Goal: Task Accomplishment & Management: Use online tool/utility

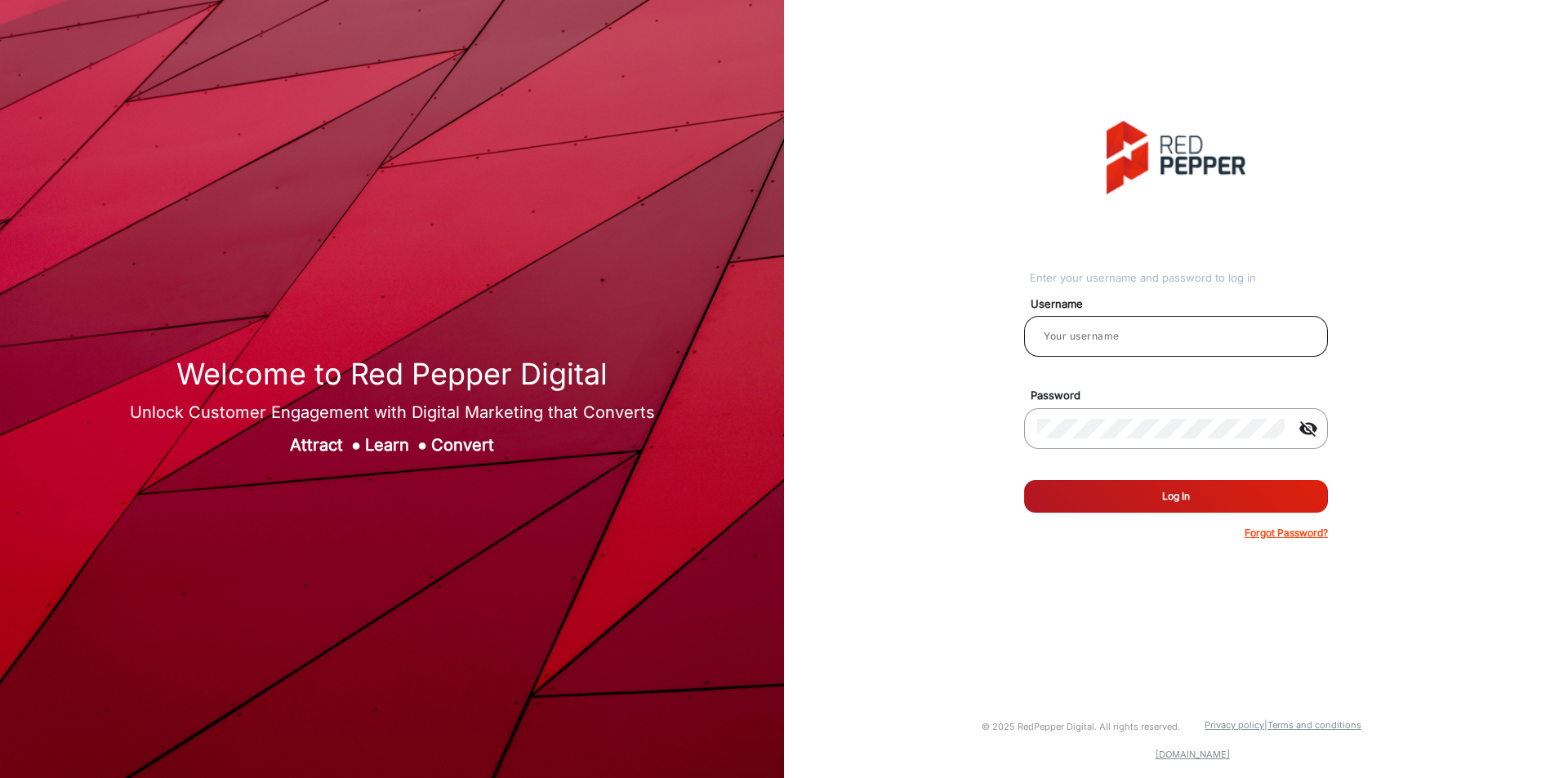
click at [1110, 329] on input "email" at bounding box center [1176, 337] width 278 height 20
type input "chitra"
click at [1142, 513] on form "Username chitra Password visibility_off Remember me Log In Forgot Password?" at bounding box center [1176, 413] width 304 height 254
click at [1139, 492] on button "Log In" at bounding box center [1176, 496] width 304 height 32
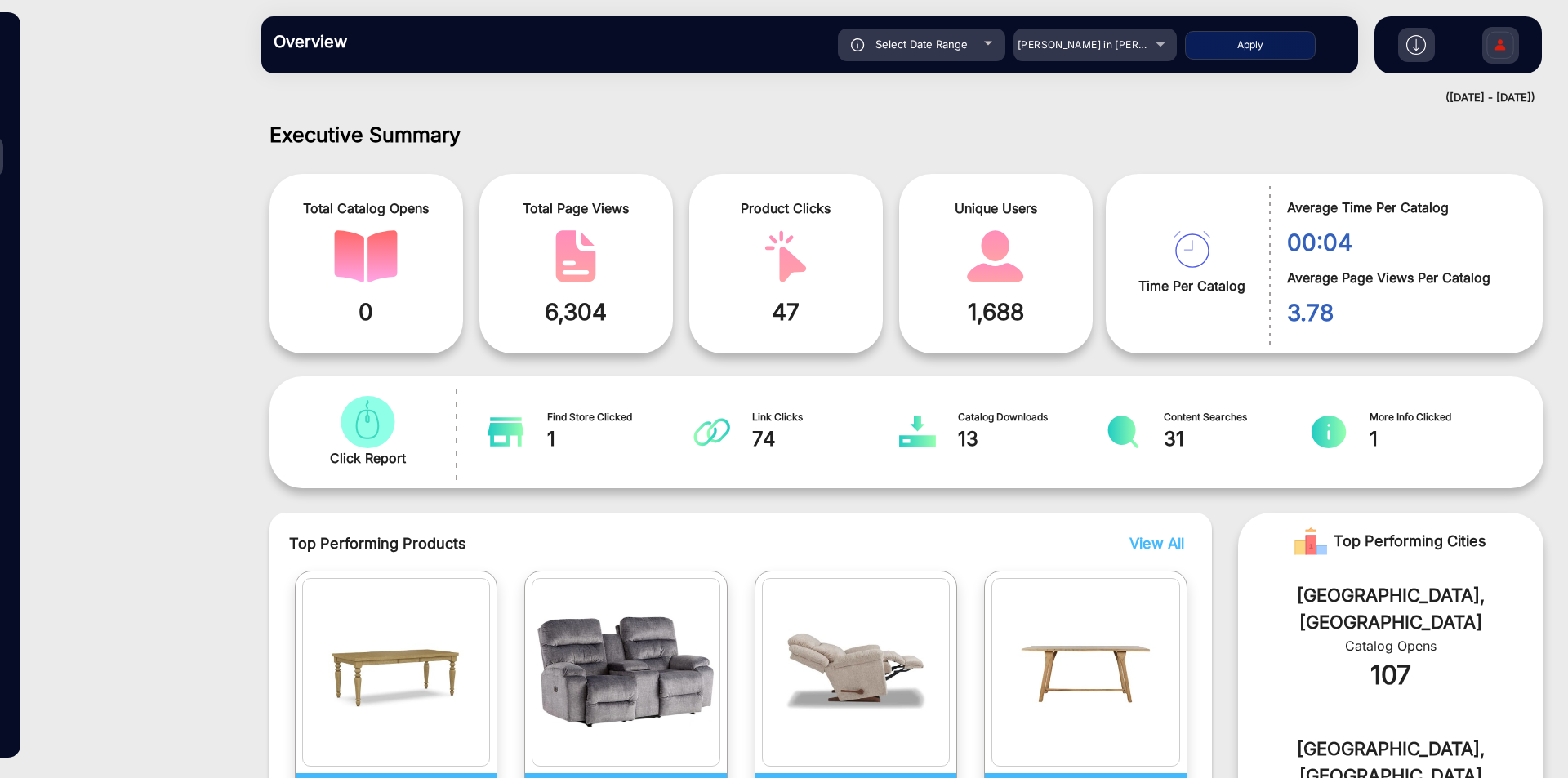
scroll to position [12, 0]
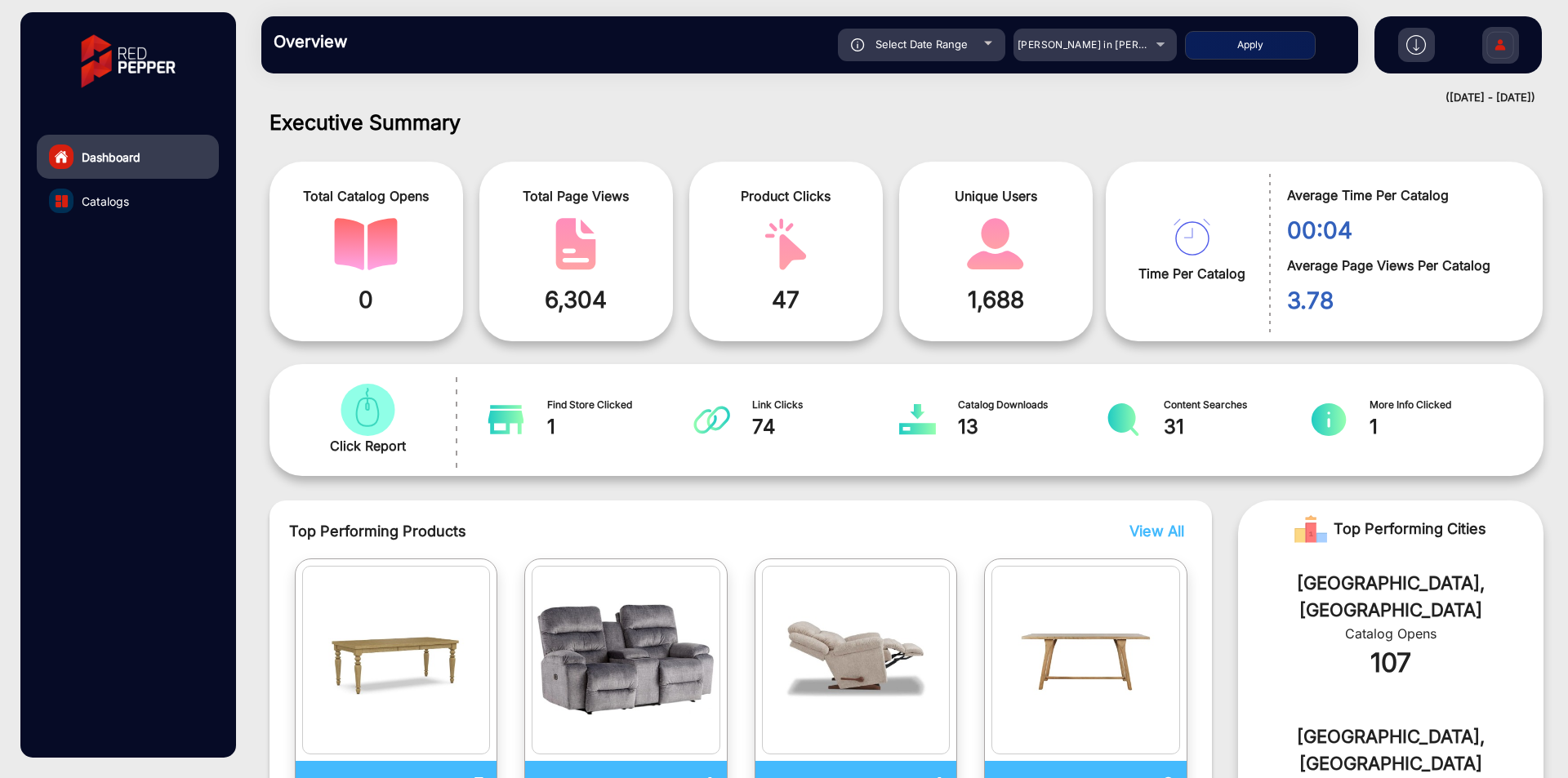
click at [960, 45] on span "Select Date Range" at bounding box center [922, 44] width 93 height 13
type input "[DATE]"
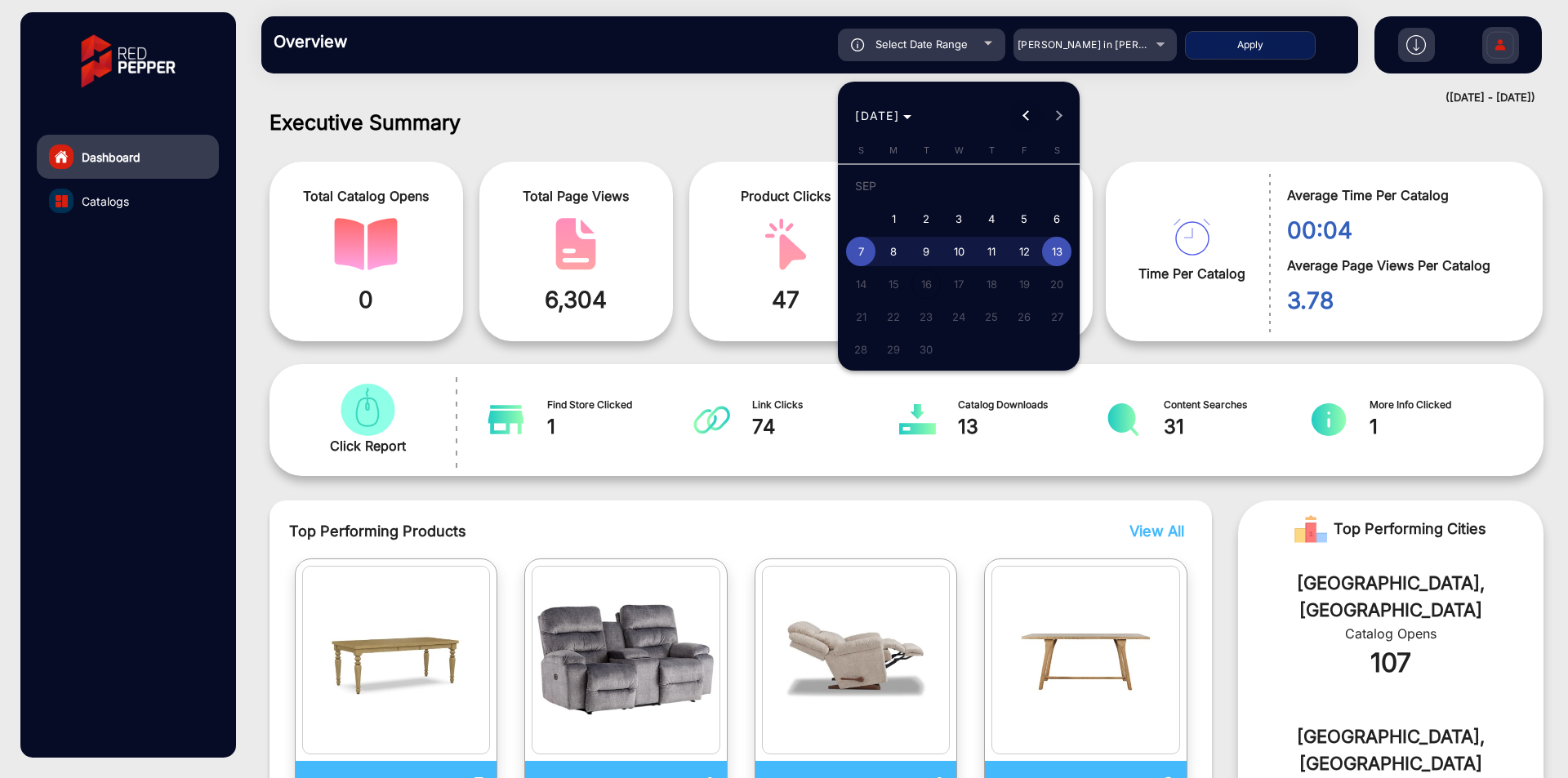
click at [1025, 118] on button "Previous month" at bounding box center [1026, 115] width 32 height 32
click at [1028, 182] on span "1" at bounding box center [1024, 189] width 30 height 33
type input "[DATE]"
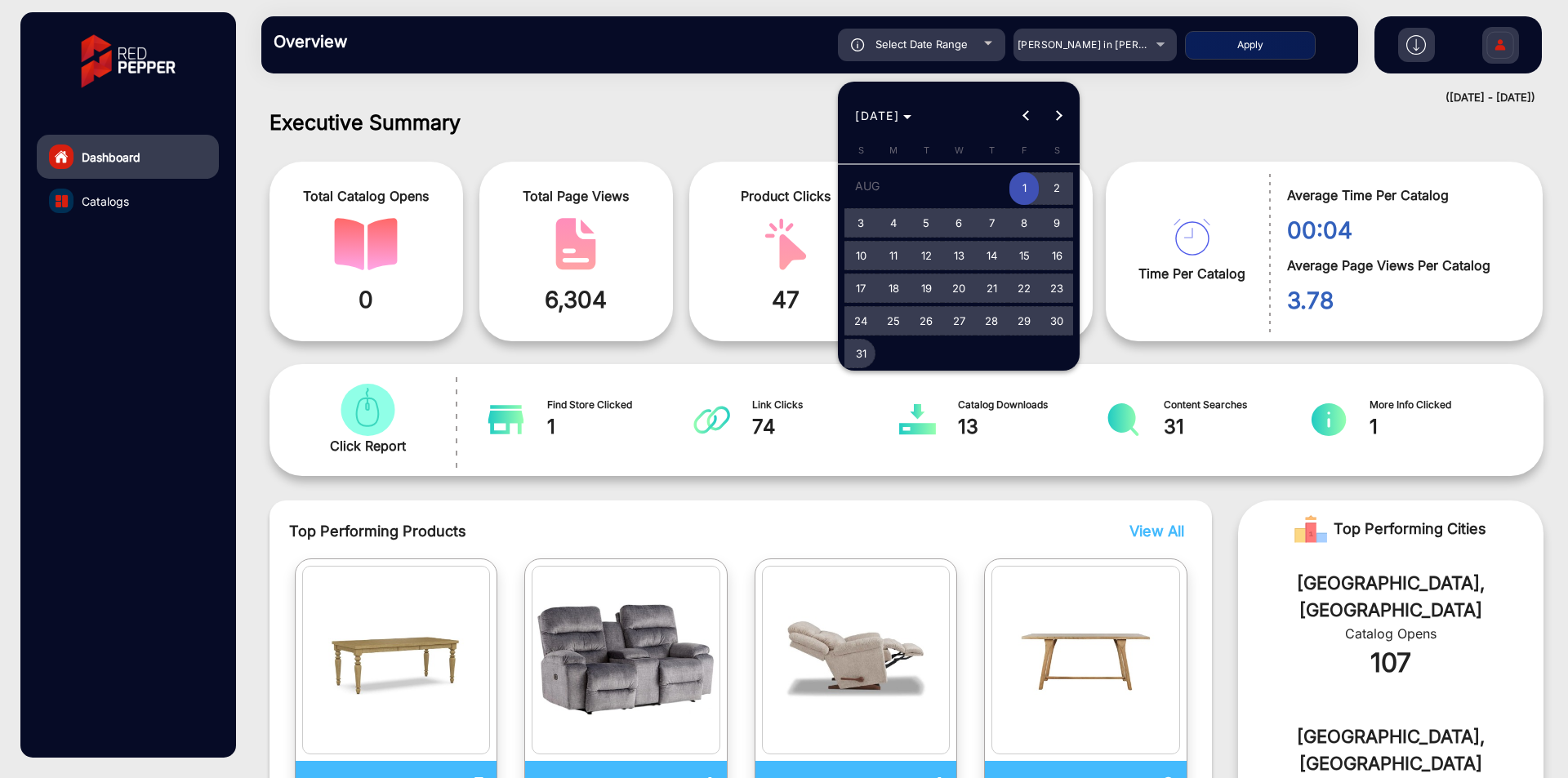
click at [847, 358] on span "31" at bounding box center [861, 354] width 30 height 30
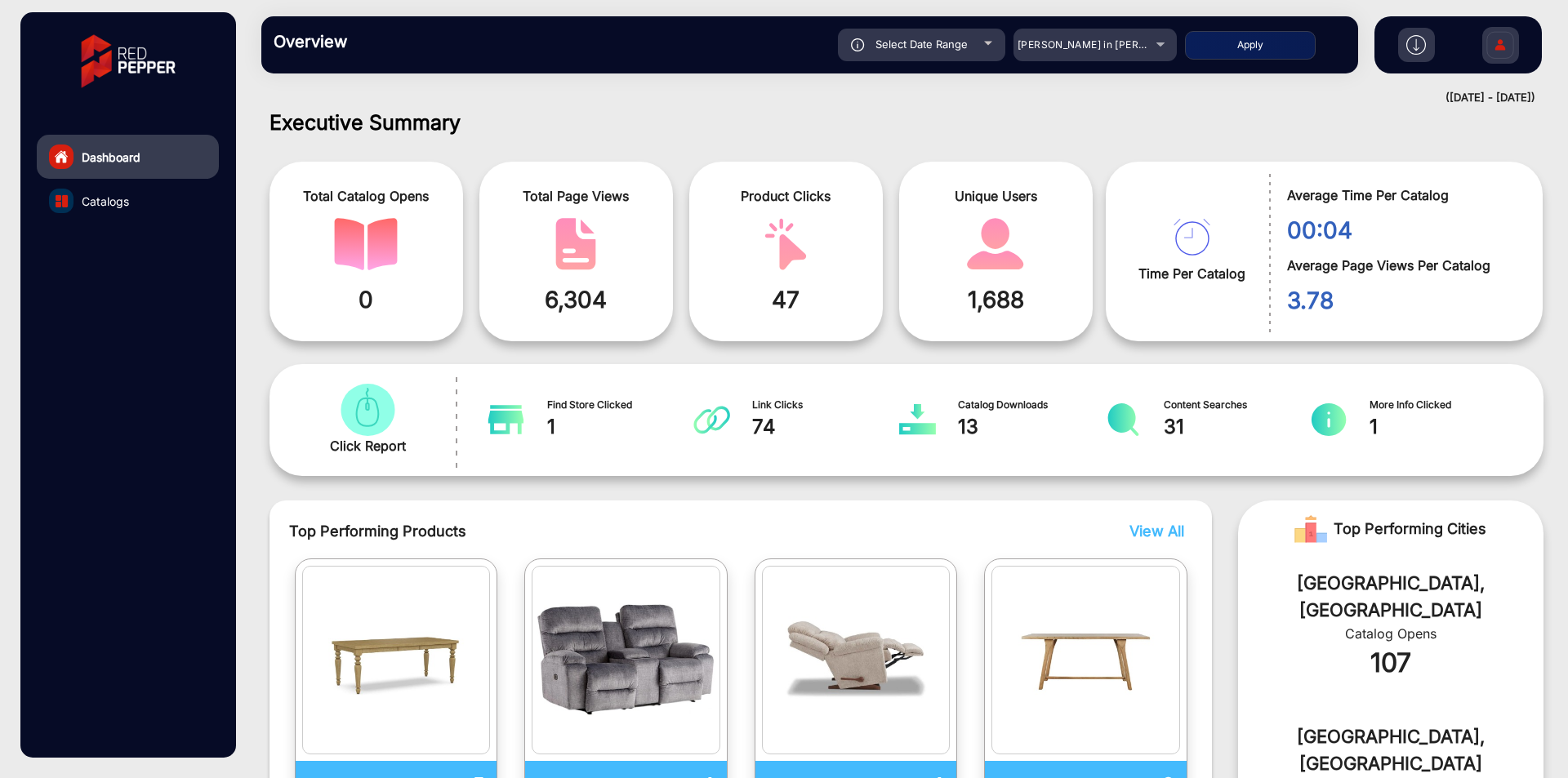
type input "[DATE]"
click at [985, 44] on div at bounding box center [988, 43] width 8 height 4
click at [984, 41] on div at bounding box center [988, 43] width 8 height 4
click at [1160, 43] on div "[PERSON_NAME] in [PERSON_NAME]" at bounding box center [1095, 45] width 163 height 20
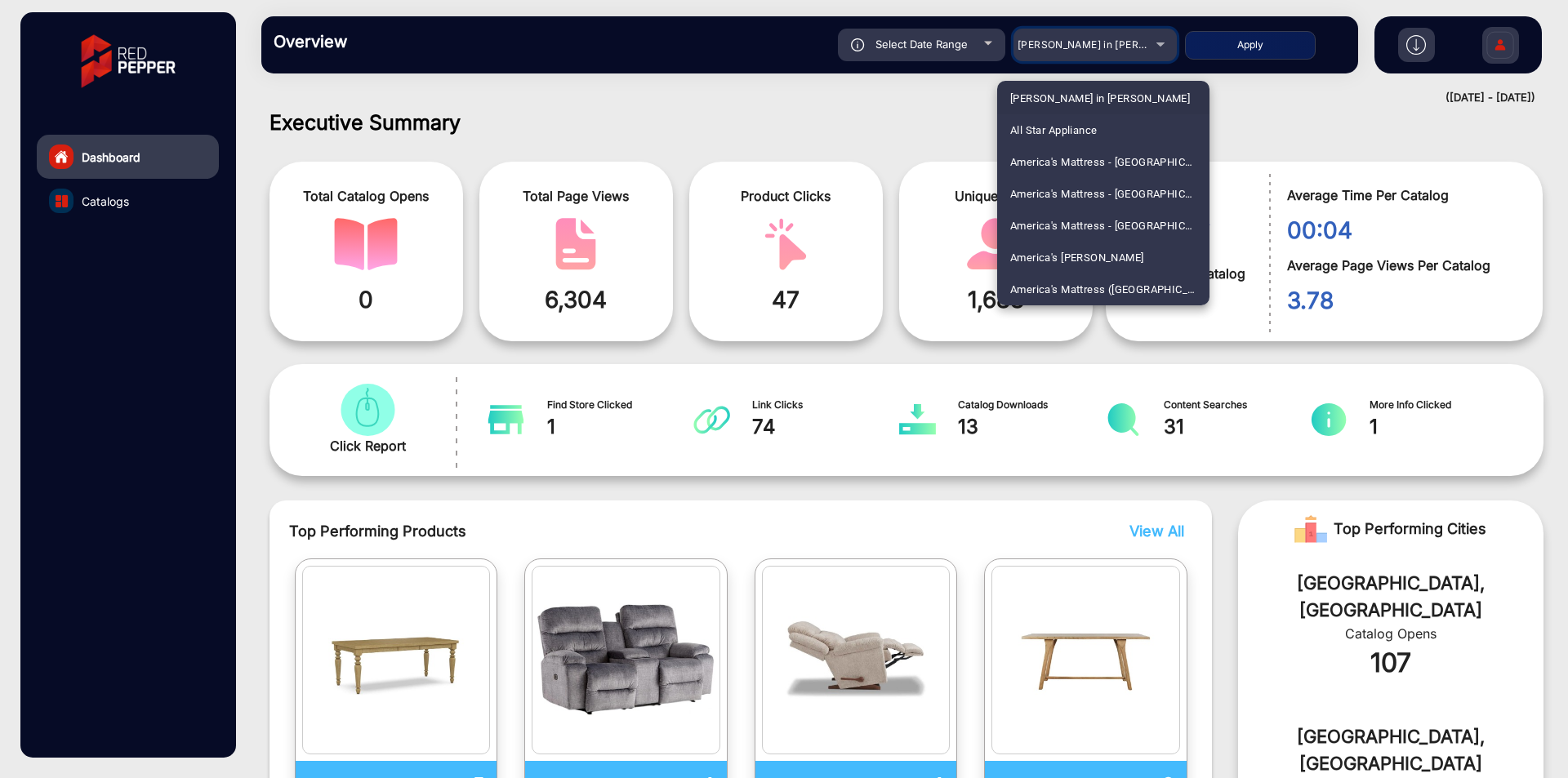
scroll to position [0, 0]
click at [1149, 46] on div at bounding box center [784, 389] width 1568 height 778
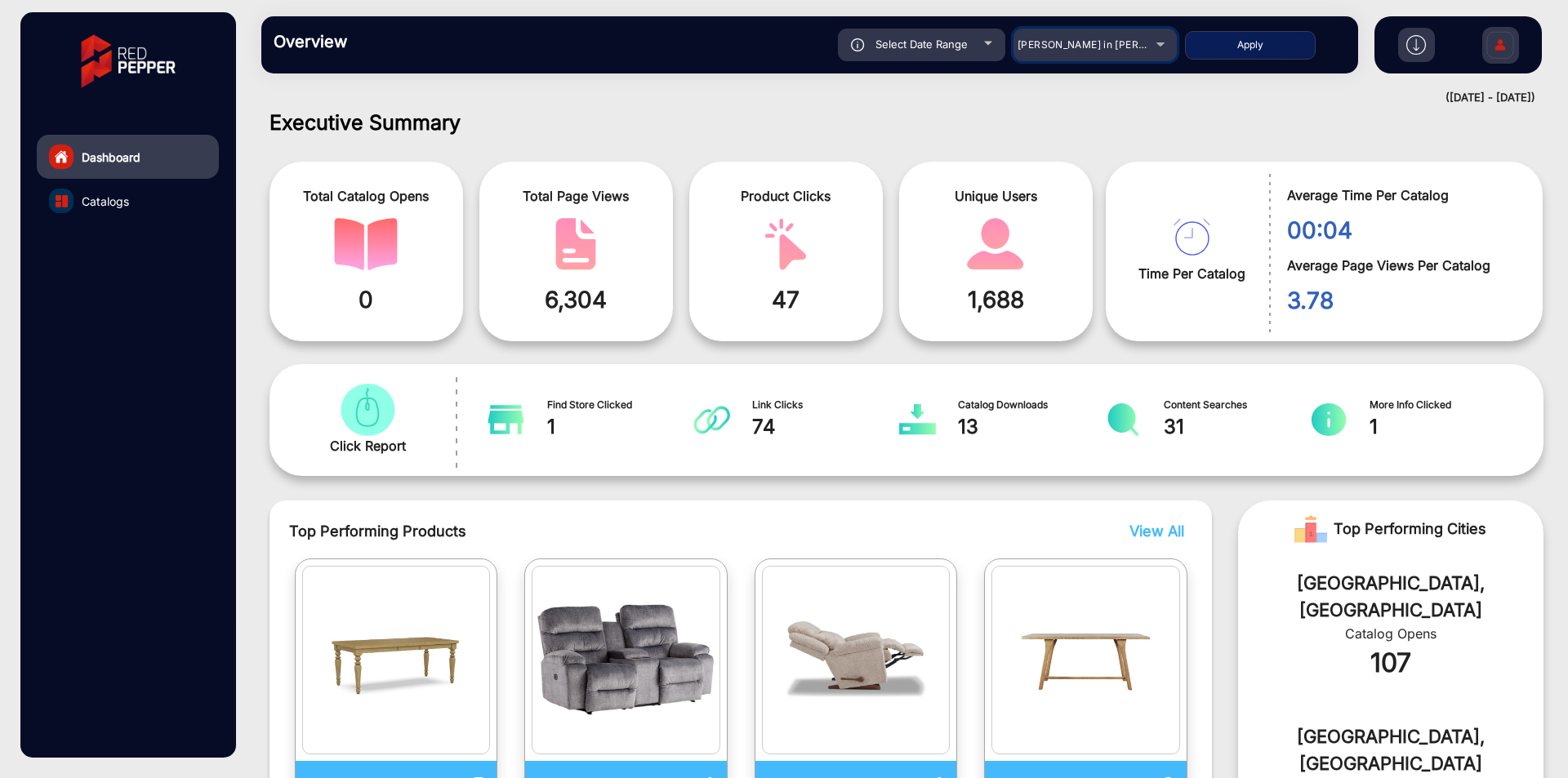
click at [1150, 44] on div "[PERSON_NAME] in [PERSON_NAME]" at bounding box center [1095, 45] width 163 height 20
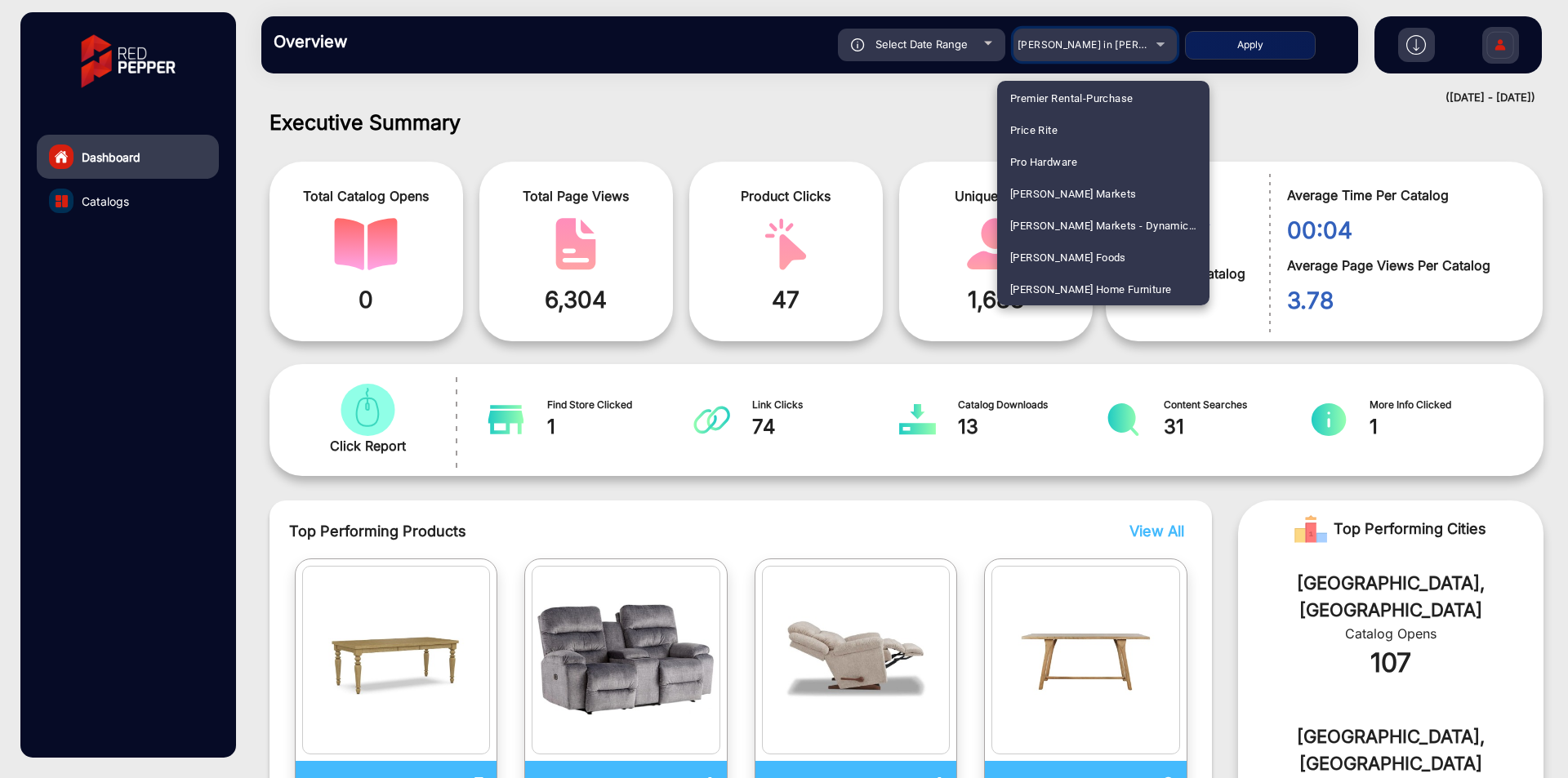
scroll to position [3119, 0]
